Goal: Task Accomplishment & Management: Manage account settings

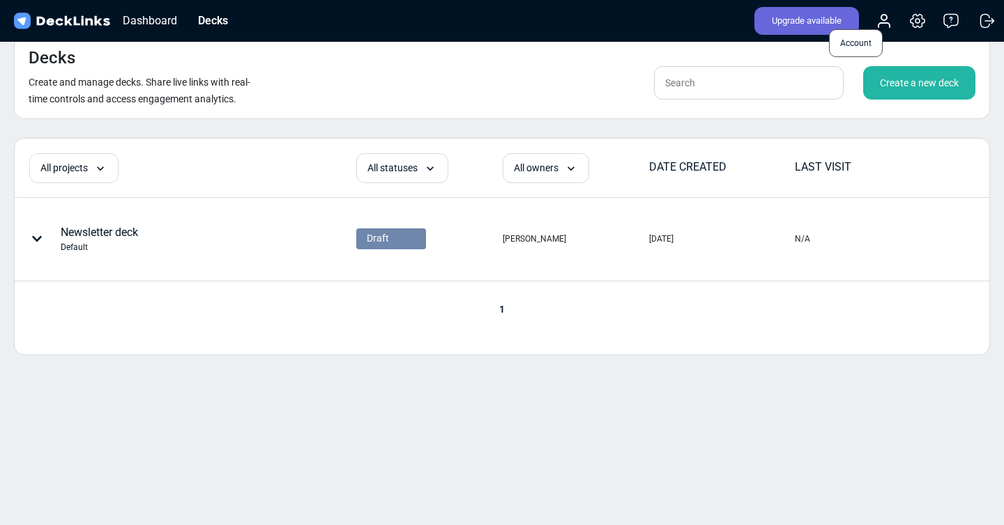
click at [888, 23] on icon at bounding box center [883, 25] width 11 height 4
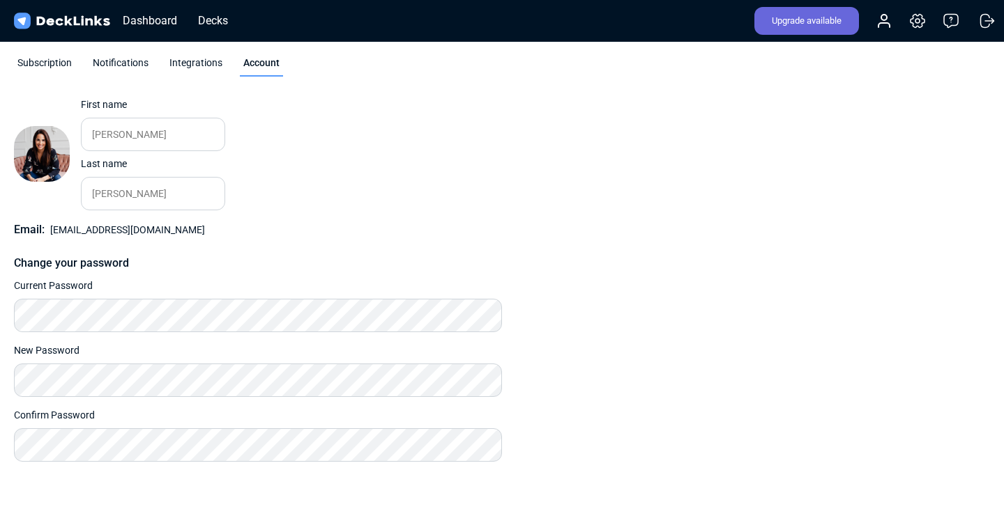
click at [928, 19] on div "Upgrade available Account Settings & billing Help Logout" at bounding box center [869, 21] width 258 height 31
click at [955, 22] on icon at bounding box center [950, 21] width 17 height 17
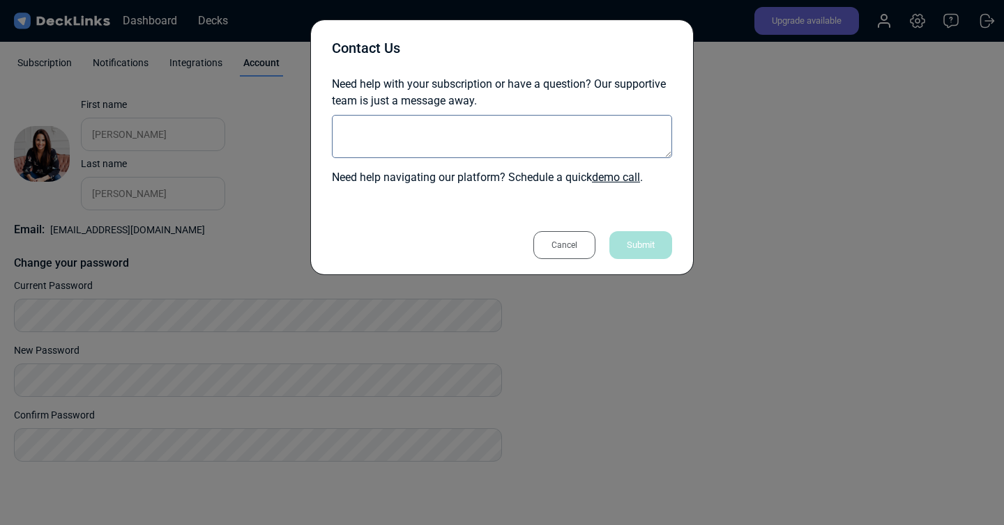
click at [588, 245] on div "Cancel" at bounding box center [564, 245] width 62 height 28
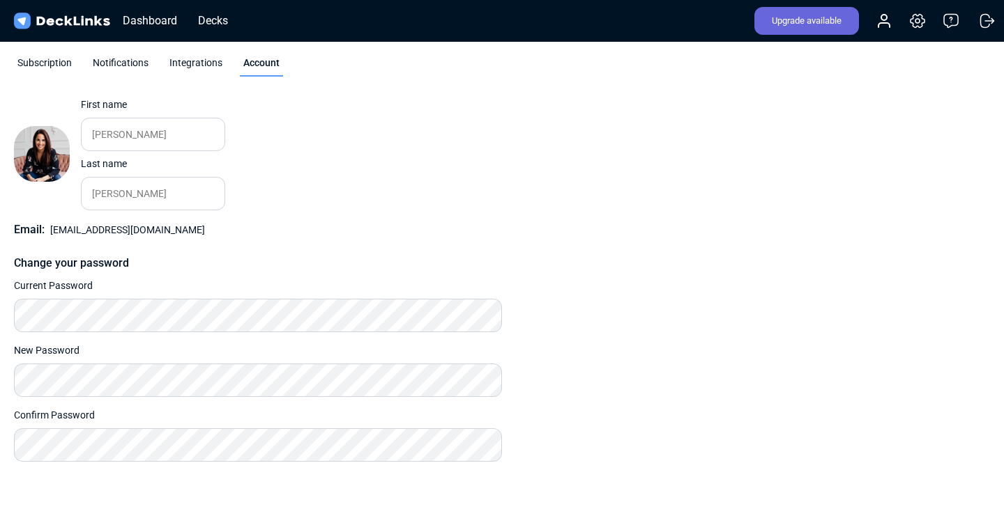
click at [589, 222] on div "Change photo First name [PERSON_NAME] Please enter your first name. Last name […" at bounding box center [502, 280] width 976 height 364
